Goal: Task Accomplishment & Management: Manage account settings

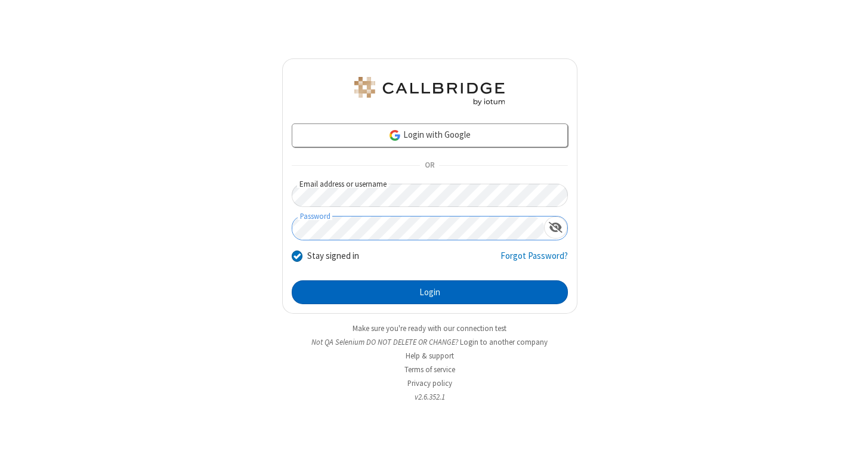
click at [429, 292] on button "Login" at bounding box center [430, 292] width 276 height 24
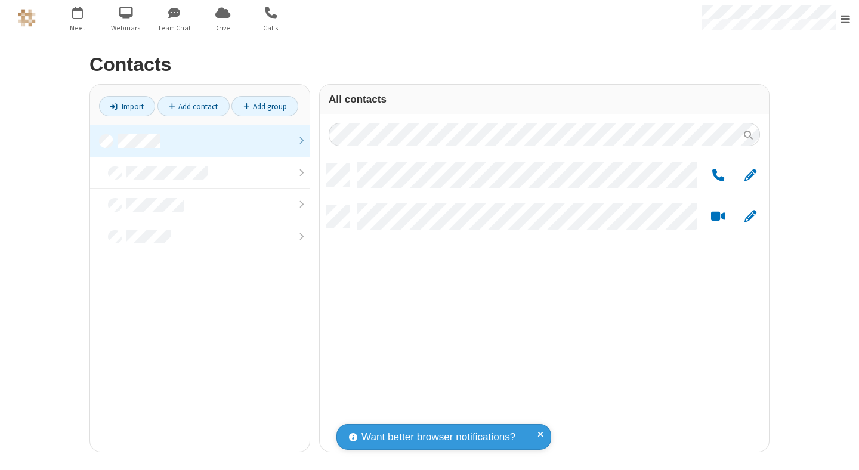
scroll to position [287, 440]
click at [200, 141] on link at bounding box center [199, 141] width 219 height 32
click at [750, 175] on span "Edit" at bounding box center [750, 175] width 12 height 15
